Goal: Information Seeking & Learning: Learn about a topic

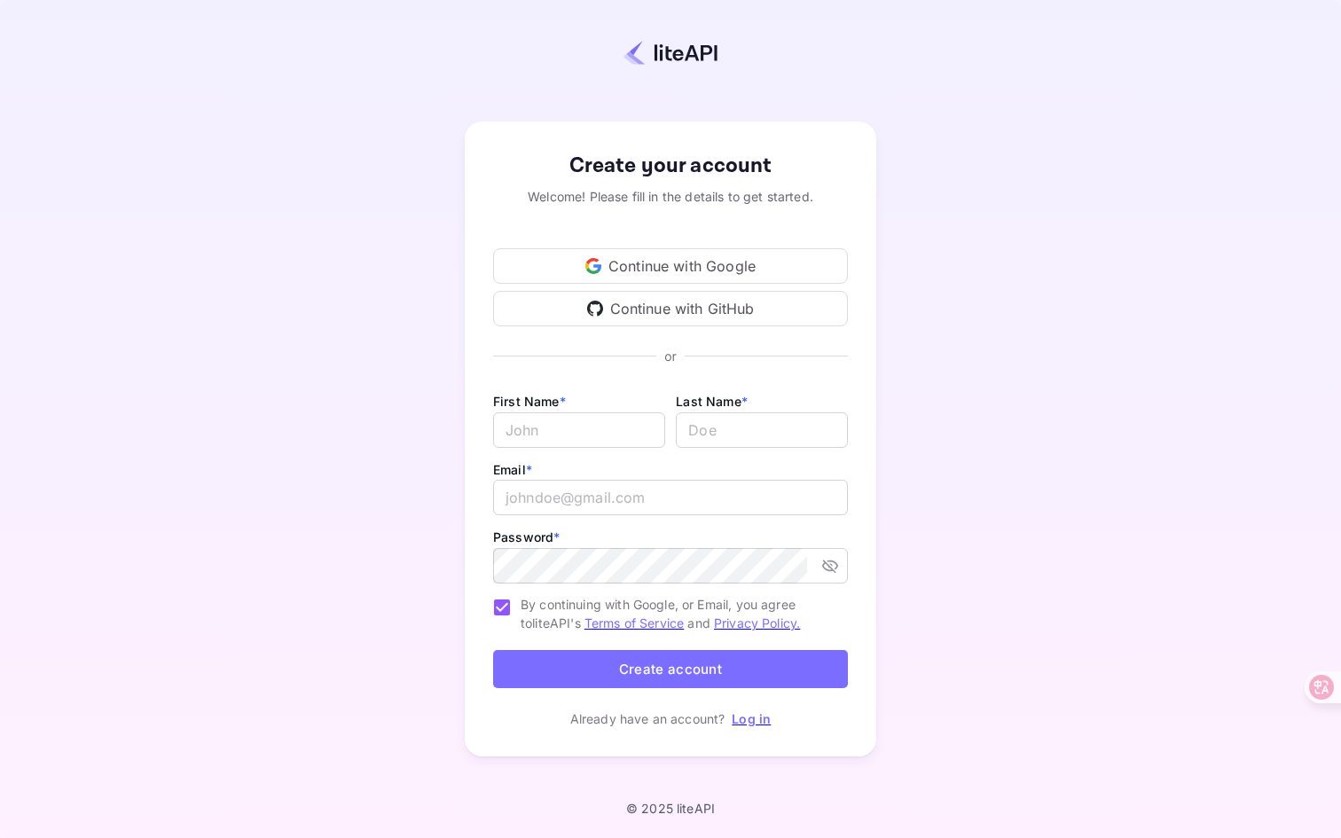
click at [676, 267] on div "Continue with Google" at bounding box center [670, 265] width 355 height 35
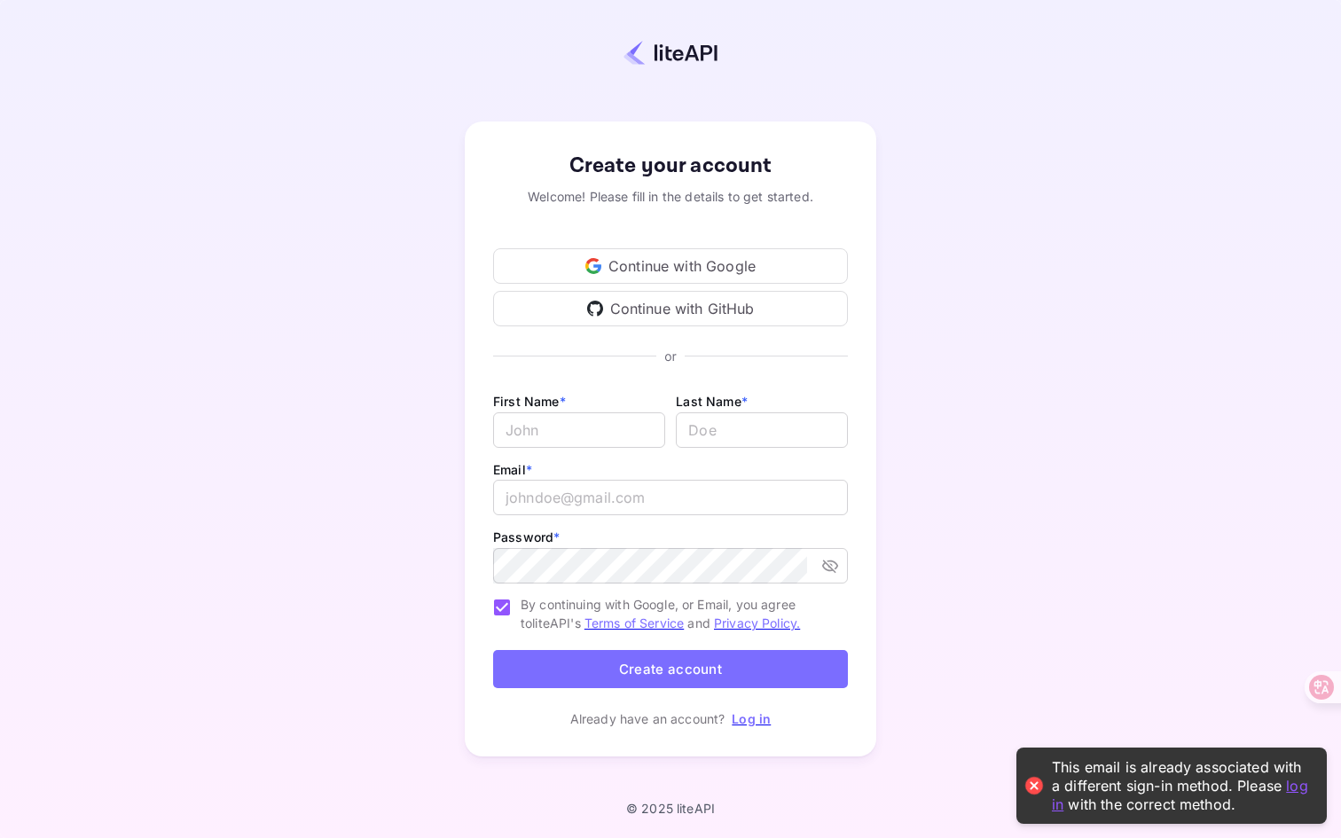
click at [747, 719] on link "Log in" at bounding box center [751, 718] width 39 height 15
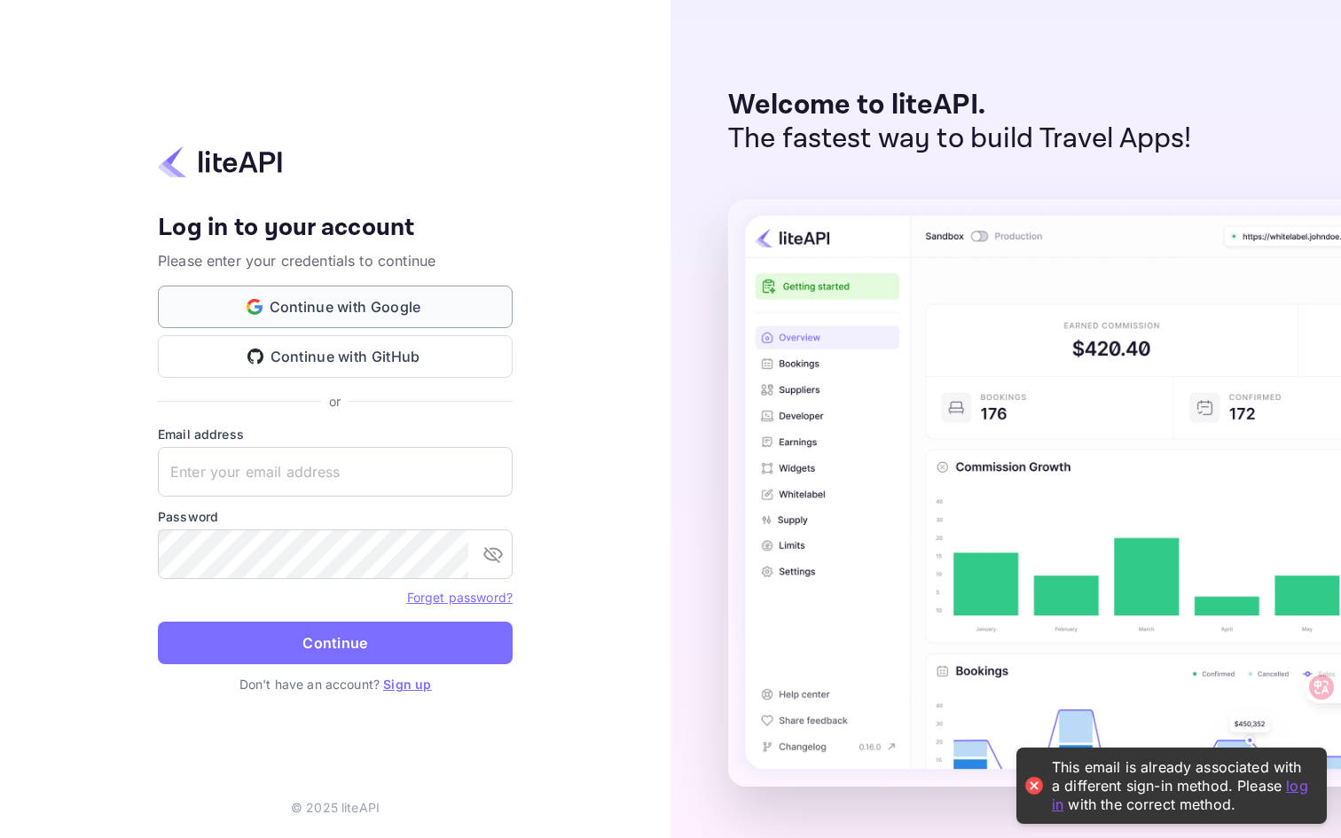
click at [388, 300] on button "Continue with Google" at bounding box center [335, 307] width 355 height 43
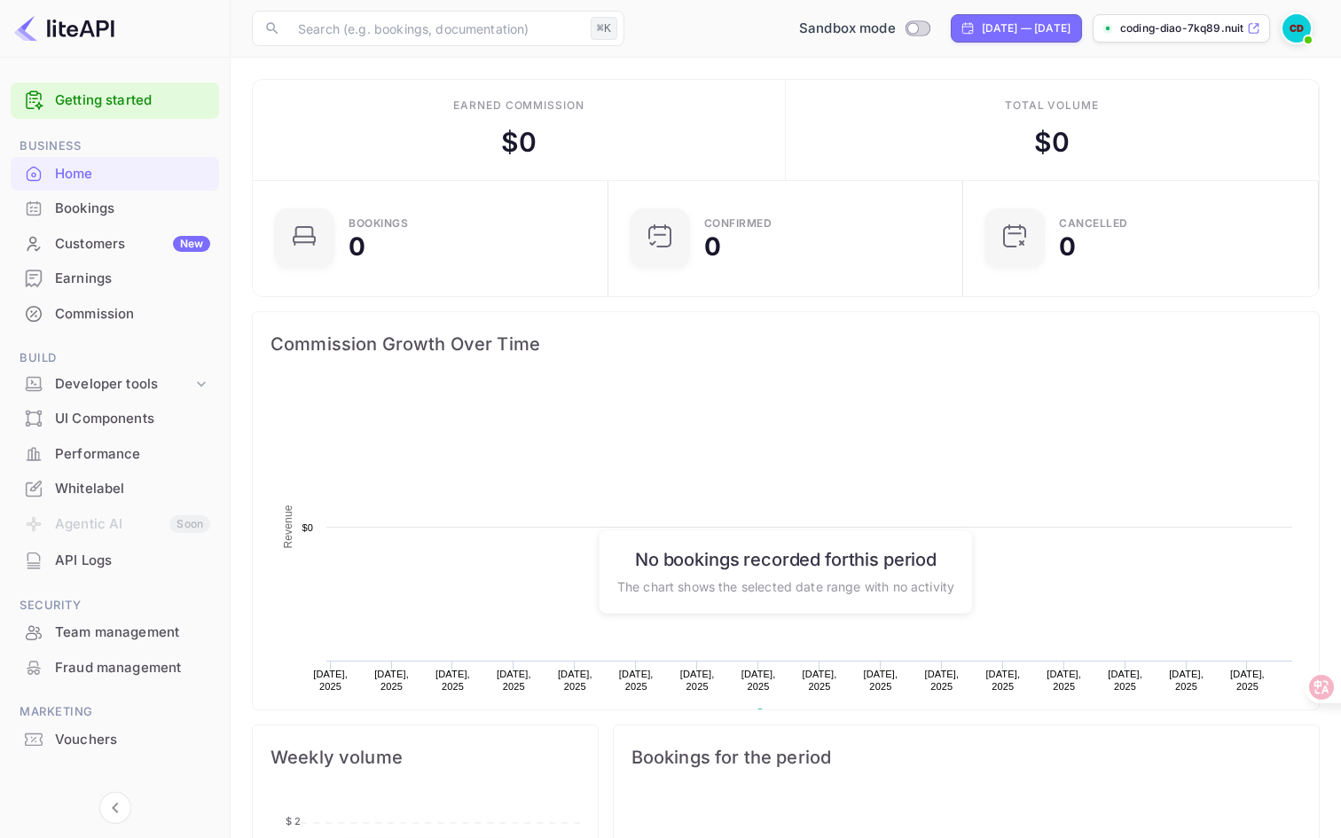
scroll to position [288, 345]
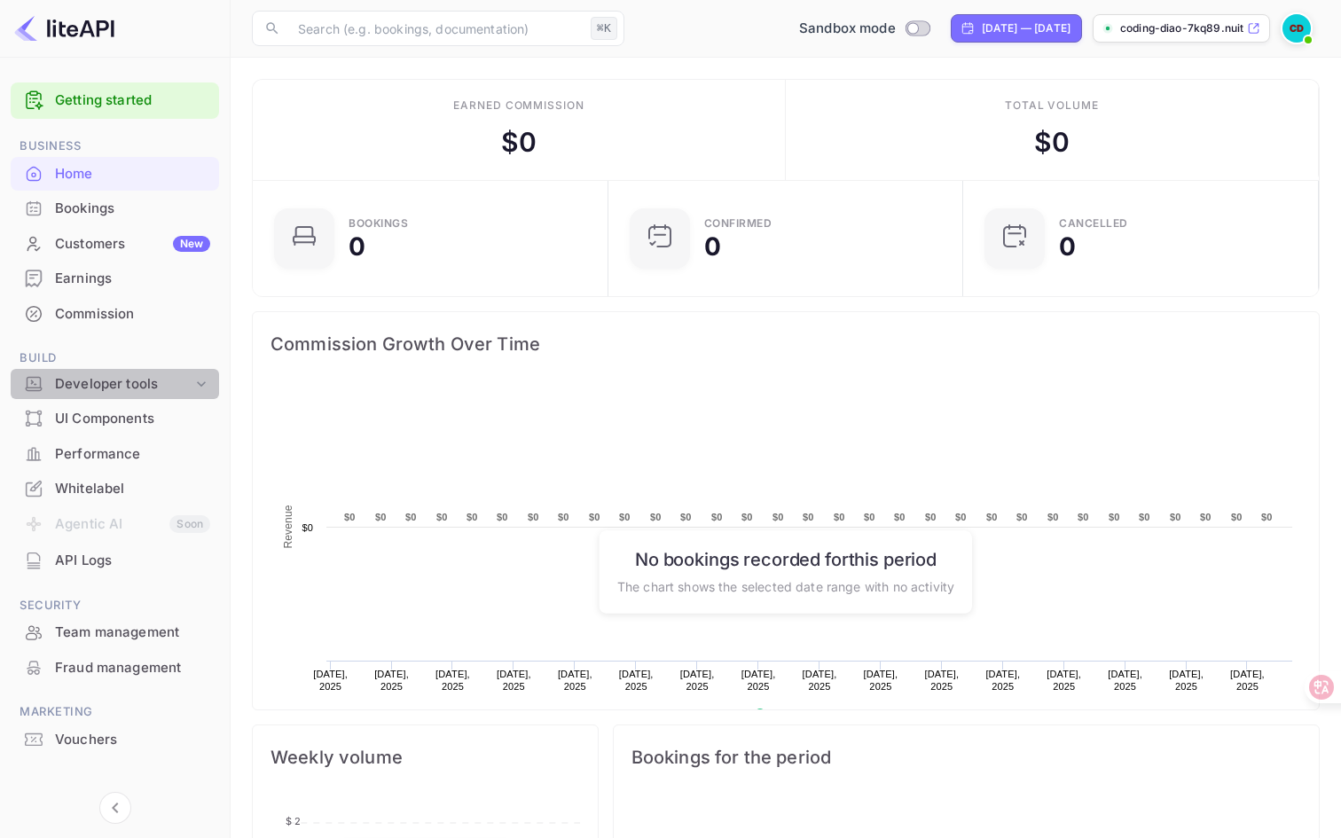
click at [101, 386] on div "Developer tools" at bounding box center [123, 384] width 137 height 20
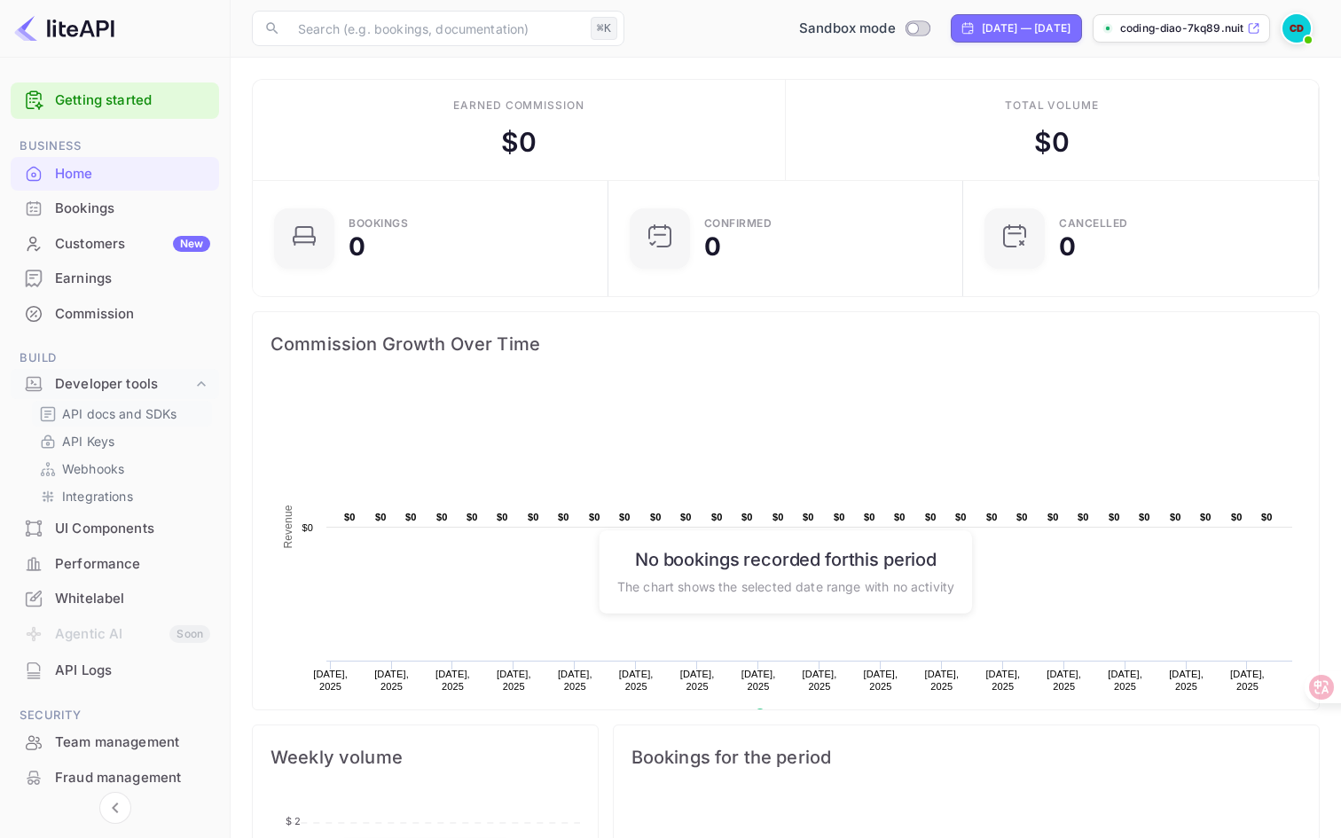
click at [87, 416] on p "API docs and SDKs" at bounding box center [119, 414] width 115 height 19
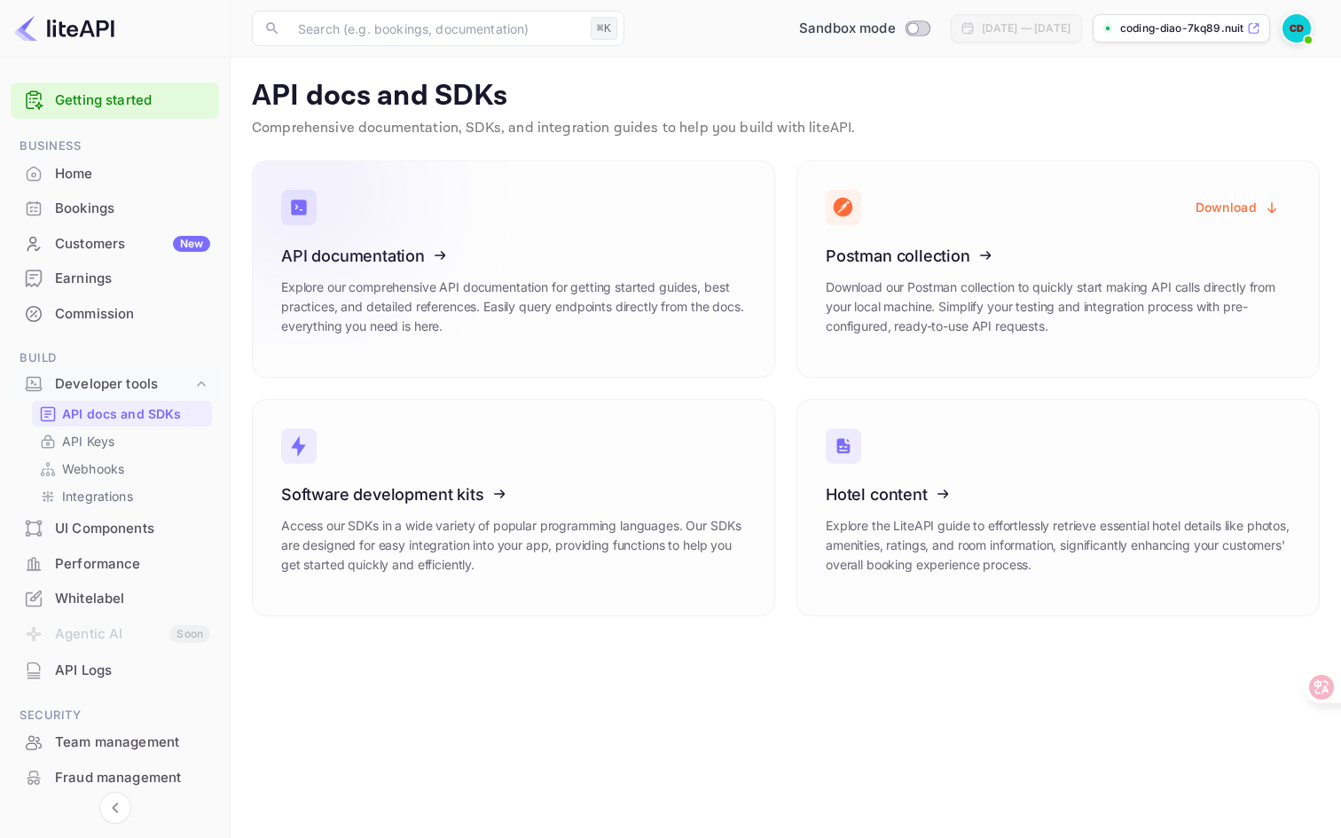
click at [387, 247] on icon at bounding box center [391, 252] width 276 height 183
